Goal: Check status: Check status

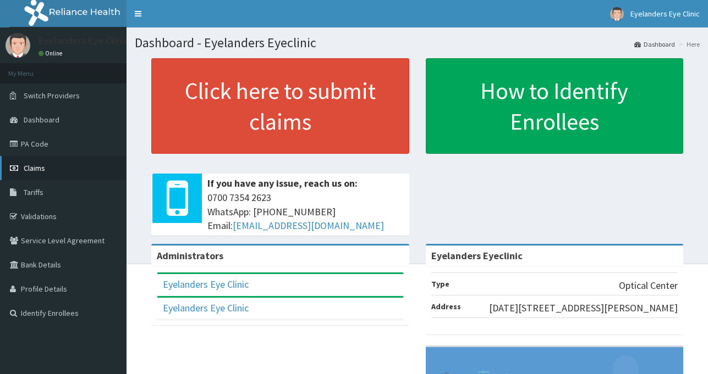
click at [62, 168] on link "Claims" at bounding box center [63, 168] width 126 height 24
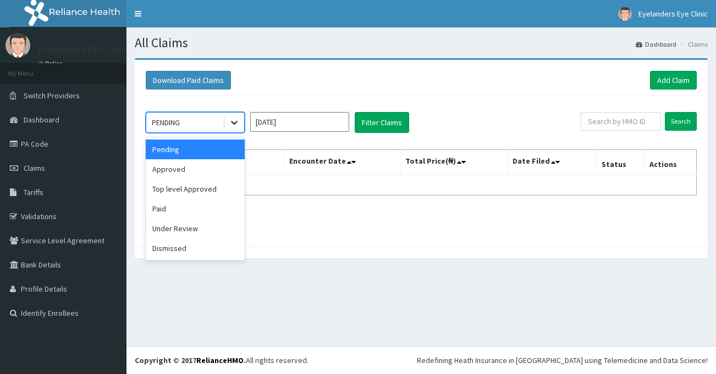
click at [236, 132] on div at bounding box center [234, 123] width 20 height 20
click at [209, 178] on div "Approved" at bounding box center [195, 169] width 99 height 20
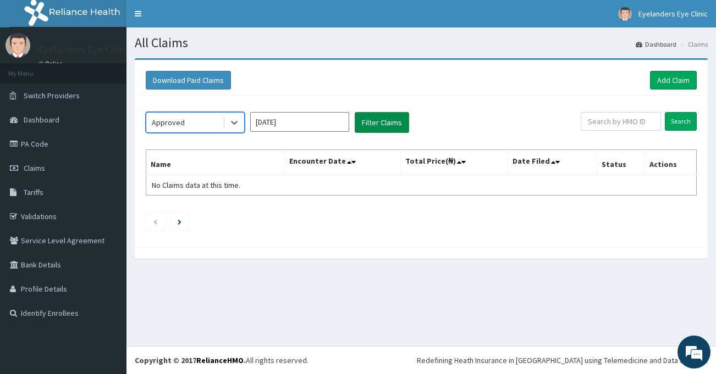
click at [389, 131] on button "Filter Claims" at bounding box center [382, 122] width 54 height 21
click at [389, 126] on button "Filter Claims" at bounding box center [382, 122] width 54 height 21
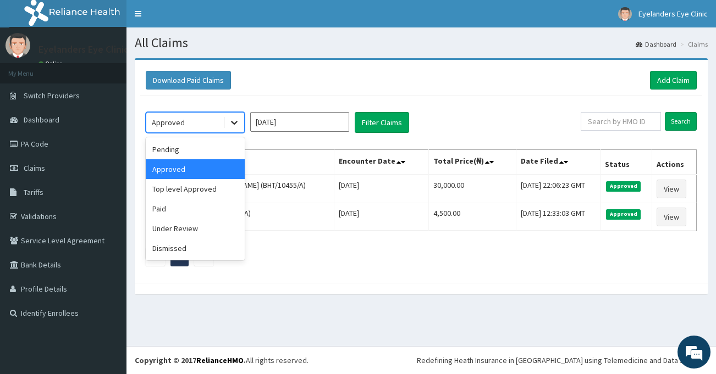
click at [238, 122] on icon at bounding box center [234, 122] width 11 height 11
drag, startPoint x: 223, startPoint y: 197, endPoint x: 223, endPoint y: 208, distance: 11.0
click at [223, 208] on div "Pending Approved Top level Approved Paid Under Review Dismissed" at bounding box center [195, 198] width 99 height 123
click at [223, 208] on div "Paid" at bounding box center [195, 209] width 99 height 20
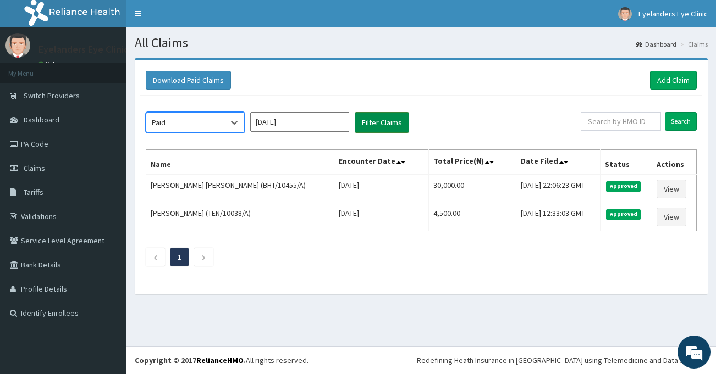
click at [379, 120] on button "Filter Claims" at bounding box center [382, 122] width 54 height 21
